Goal: Transaction & Acquisition: Purchase product/service

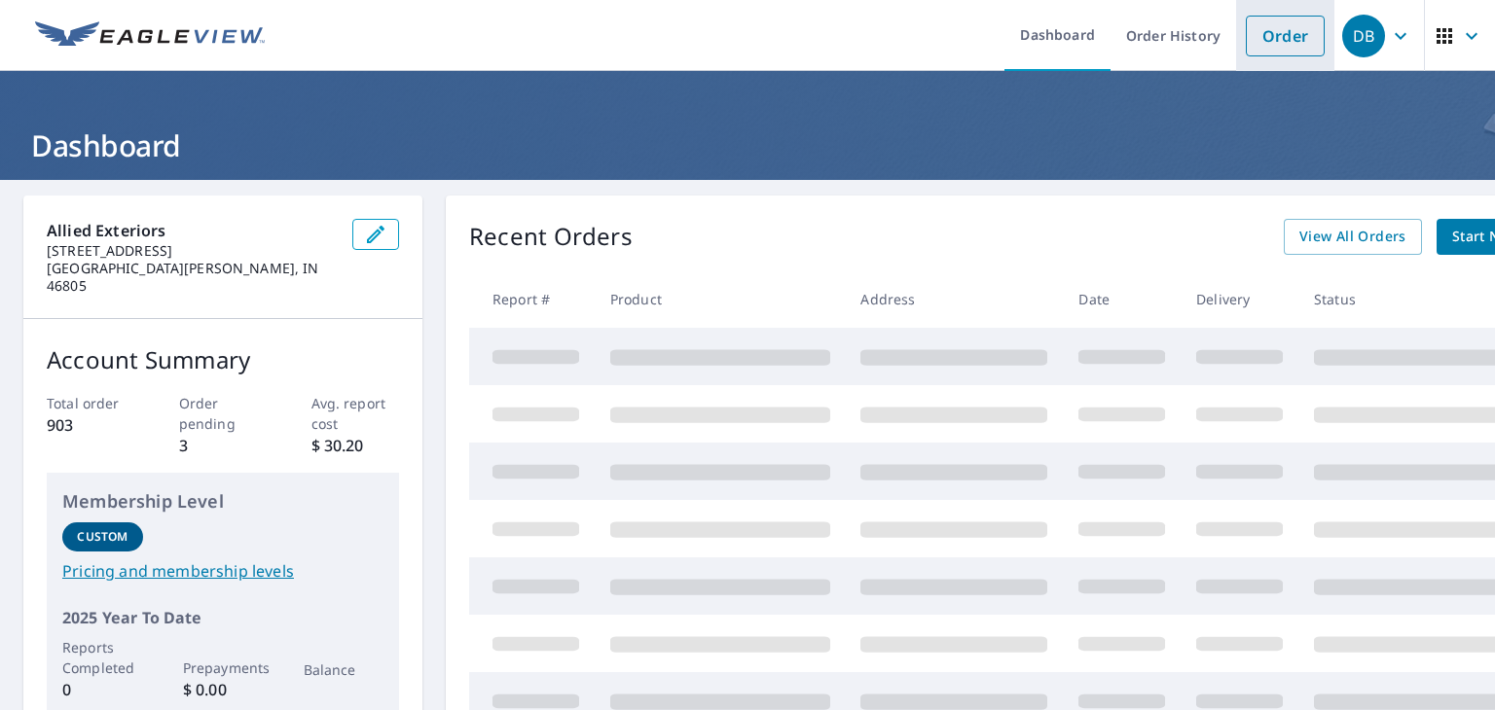
click at [1293, 51] on link "Order" at bounding box center [1285, 36] width 79 height 41
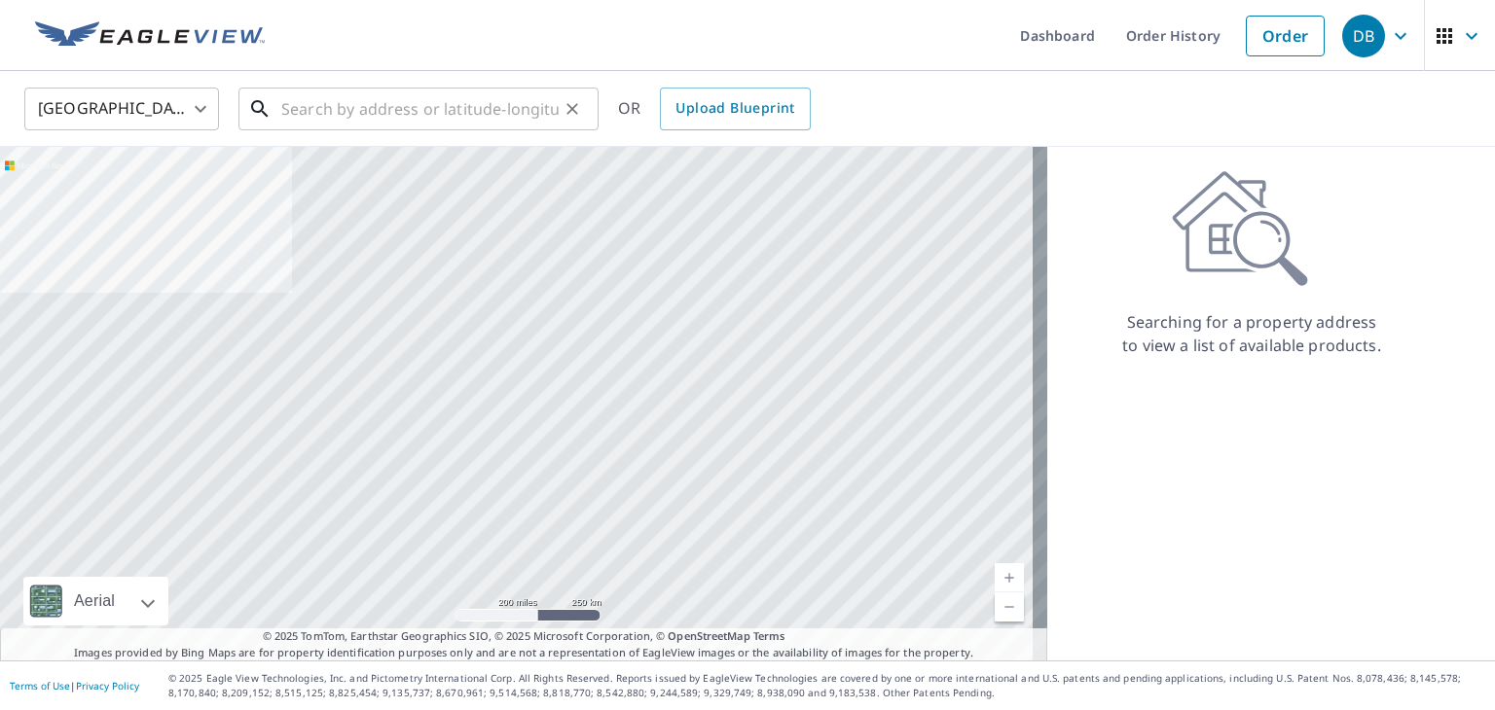
click at [311, 105] on input "text" at bounding box center [419, 109] width 277 height 54
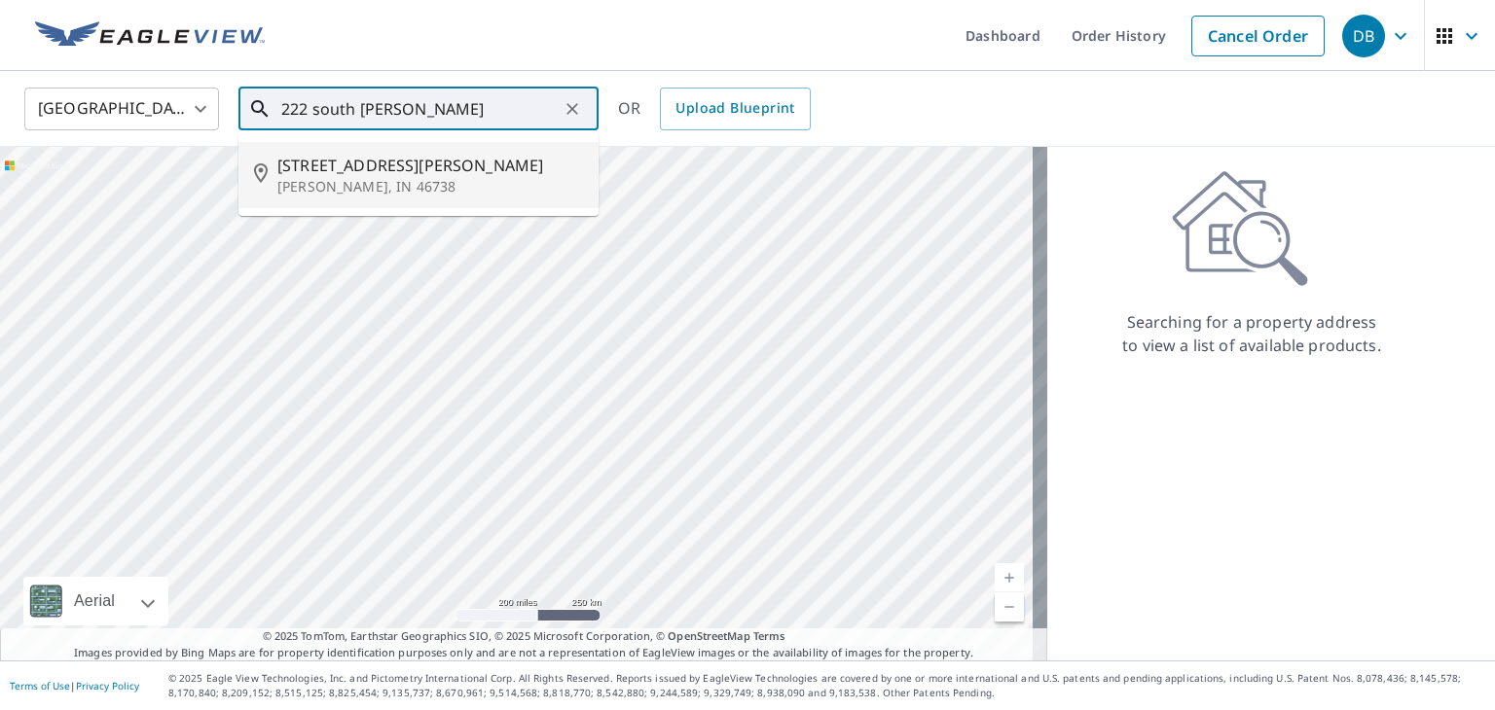
click at [505, 188] on p "[PERSON_NAME], IN 46738" at bounding box center [430, 186] width 306 height 19
type input "[STREET_ADDRESS][PERSON_NAME][PERSON_NAME]"
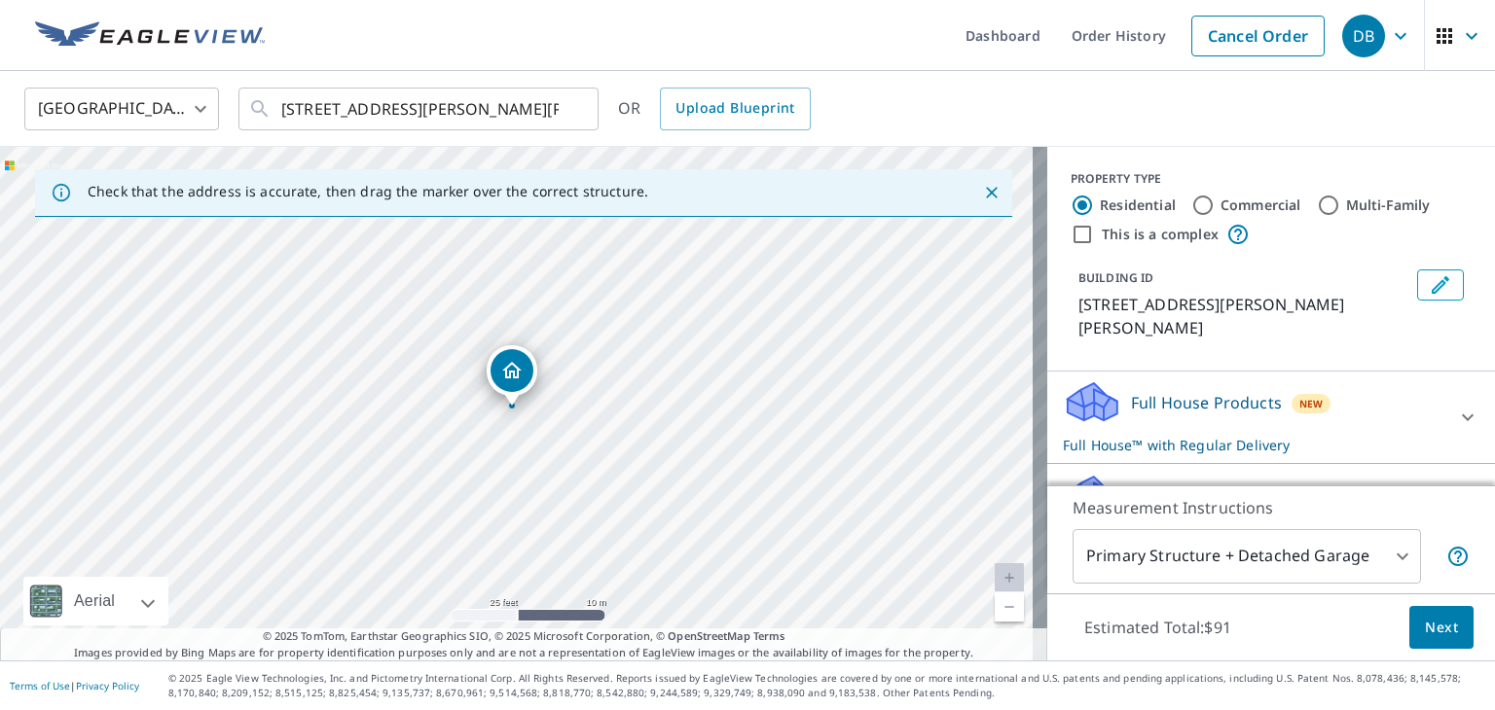
click at [1360, 547] on body "DB DB Dashboard Order History Cancel Order DB [GEOGRAPHIC_DATA] [GEOGRAPHIC_DAT…" at bounding box center [747, 355] width 1495 height 710
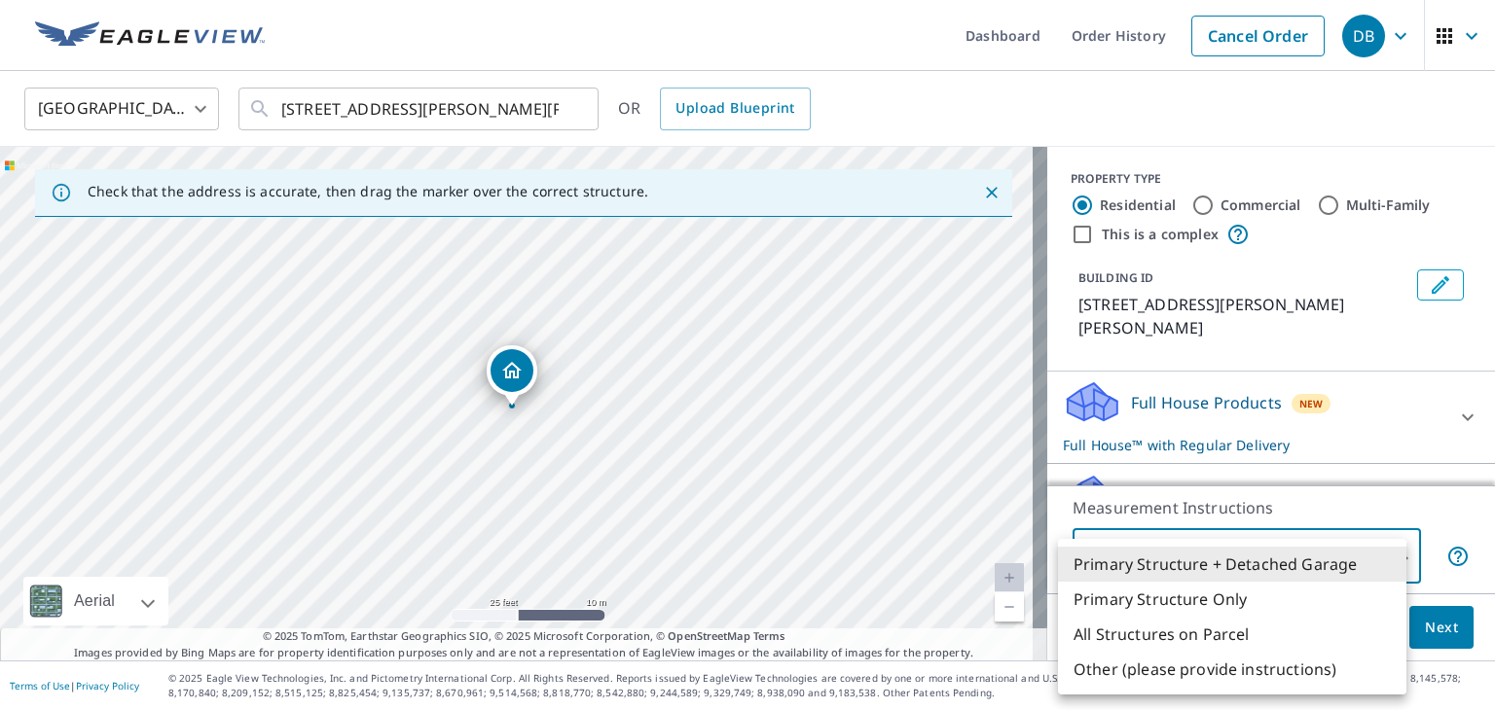
click at [1270, 604] on li "Primary Structure Only" at bounding box center [1232, 599] width 348 height 35
type input "2"
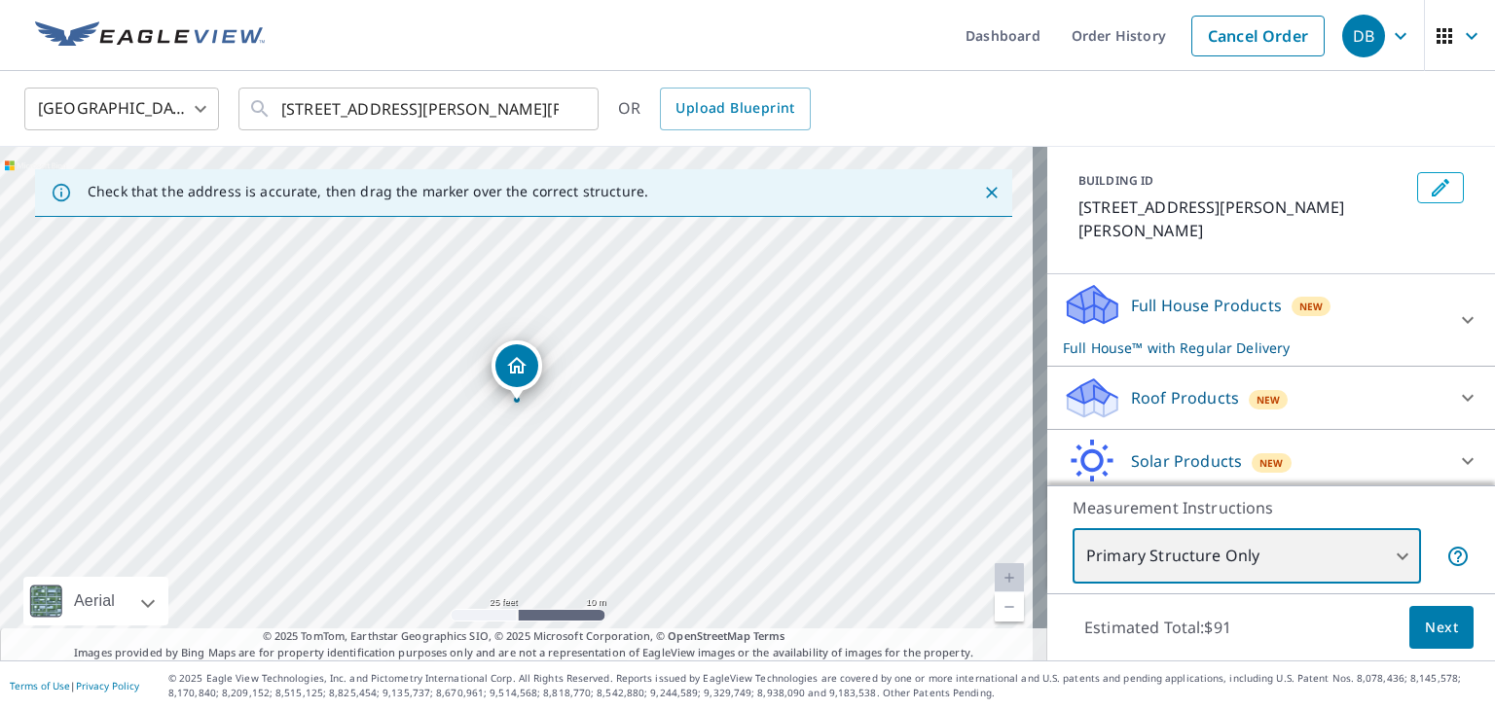
scroll to position [144, 0]
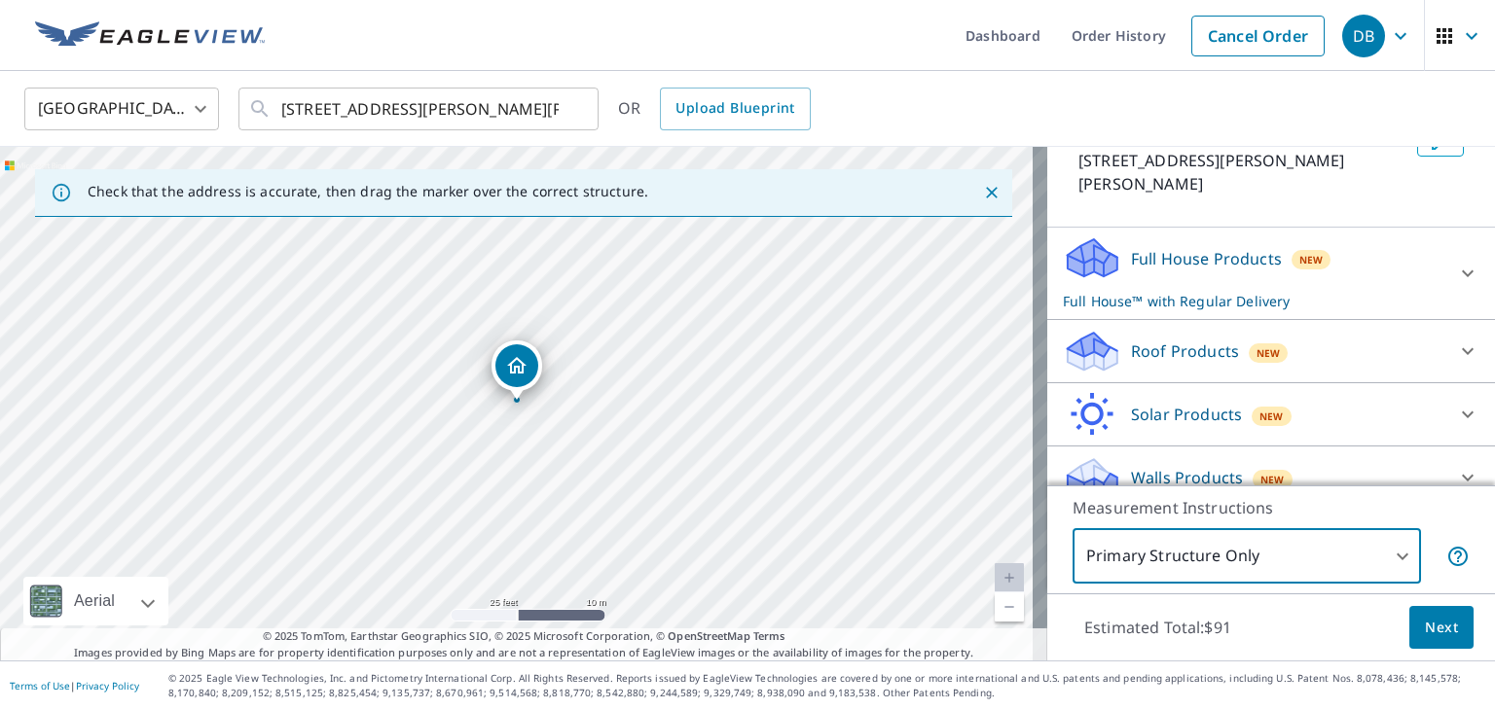
click at [1413, 329] on div "Roof Products New" at bounding box center [1253, 352] width 381 height 46
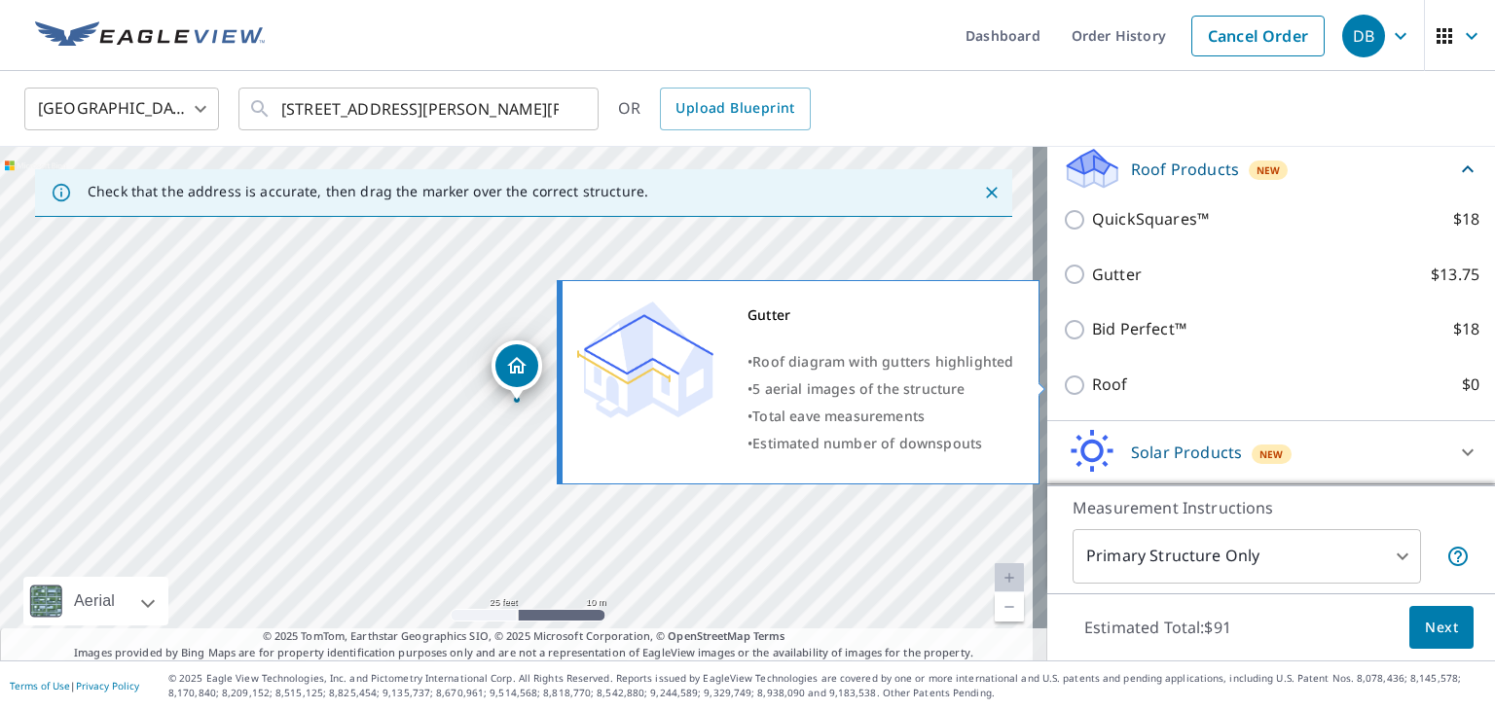
scroll to position [339, 0]
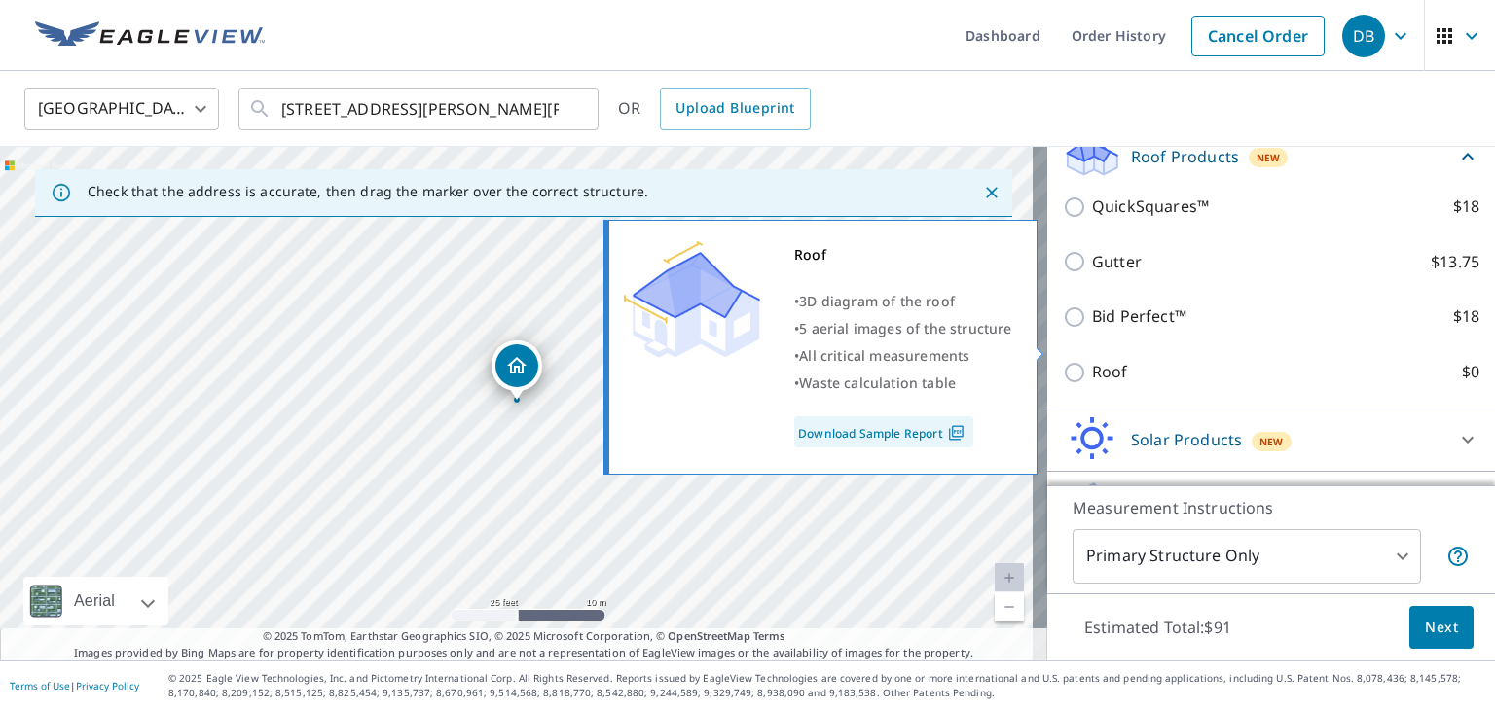
click at [1063, 361] on input "Roof $0" at bounding box center [1077, 372] width 29 height 23
checkbox input "true"
type input "3"
checkbox input "false"
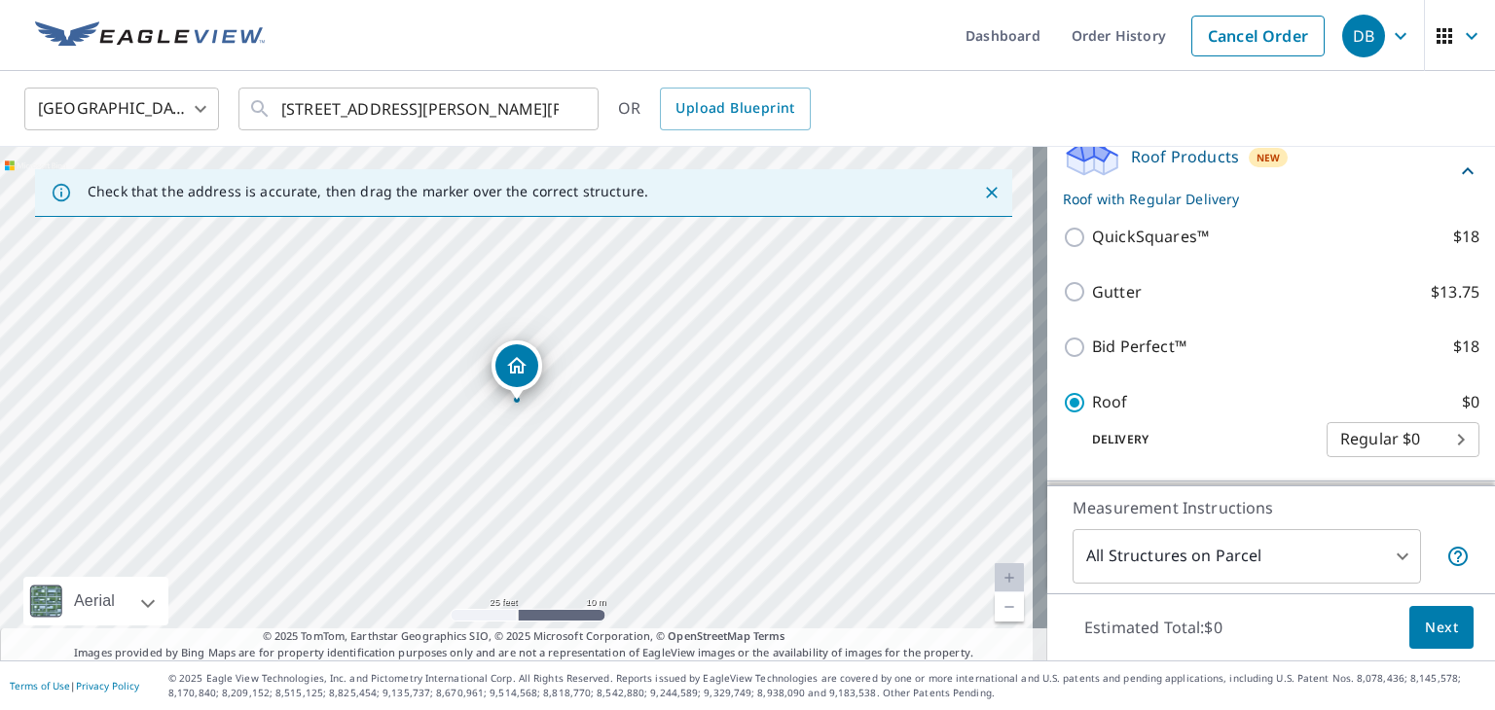
scroll to position [354, 0]
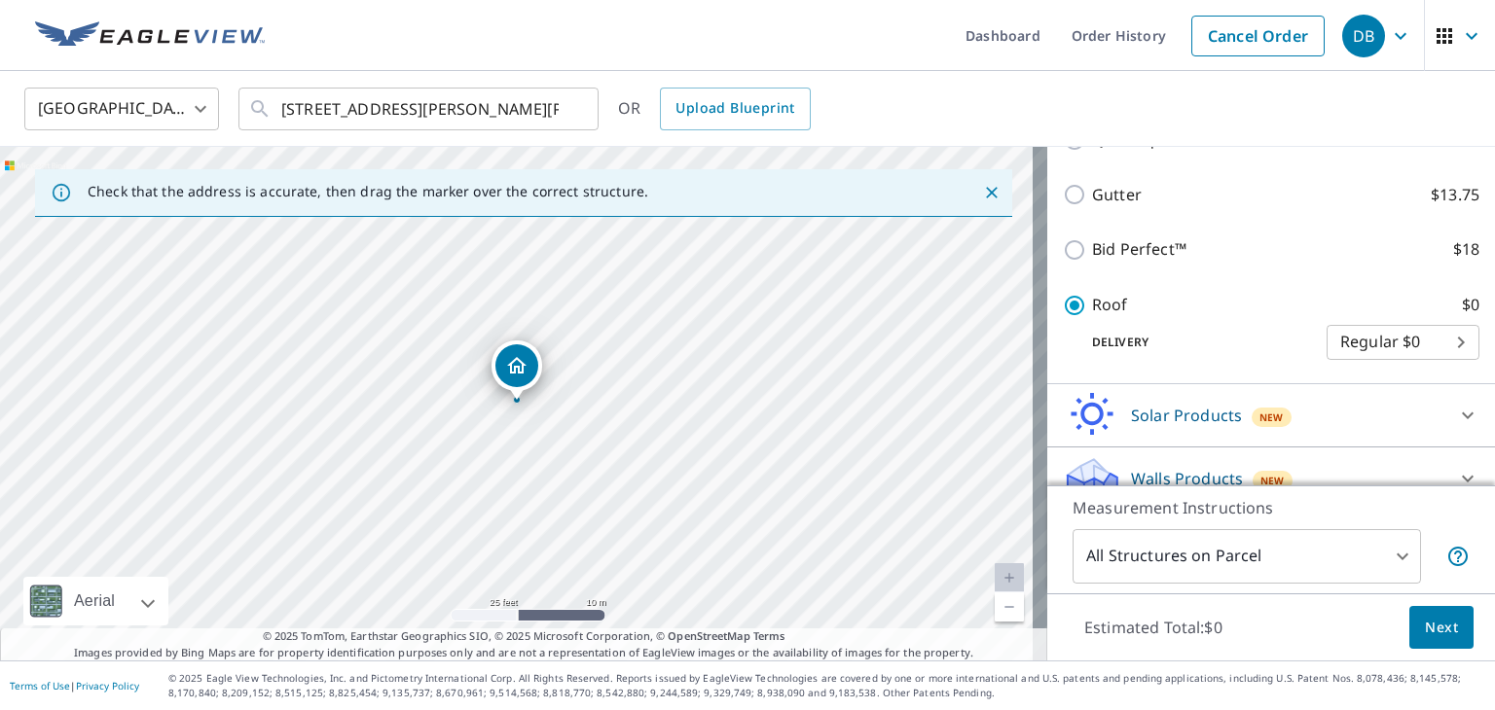
click at [1435, 640] on button "Next" at bounding box center [1441, 628] width 64 height 44
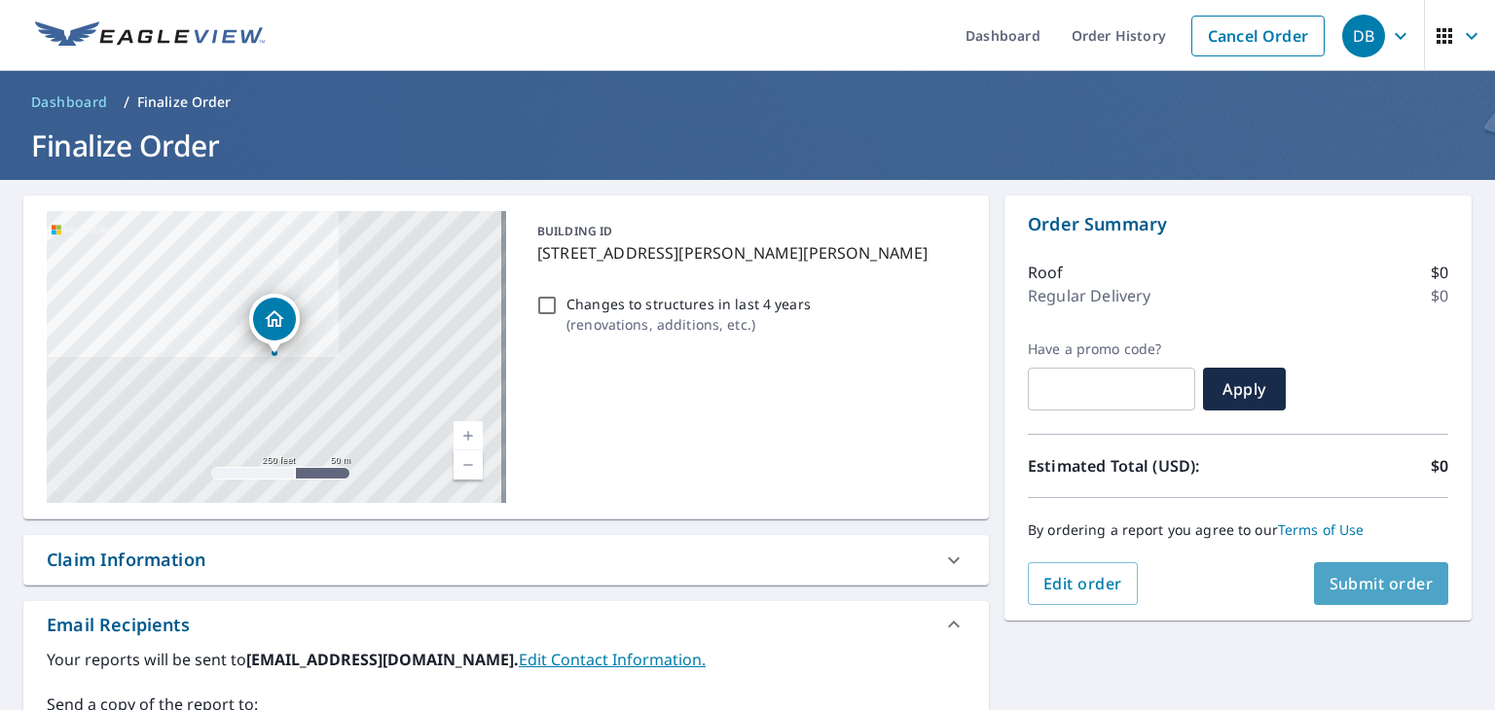
click at [1351, 585] on span "Submit order" at bounding box center [1381, 583] width 104 height 21
checkbox input "true"
